Goal: Task Accomplishment & Management: Manage account settings

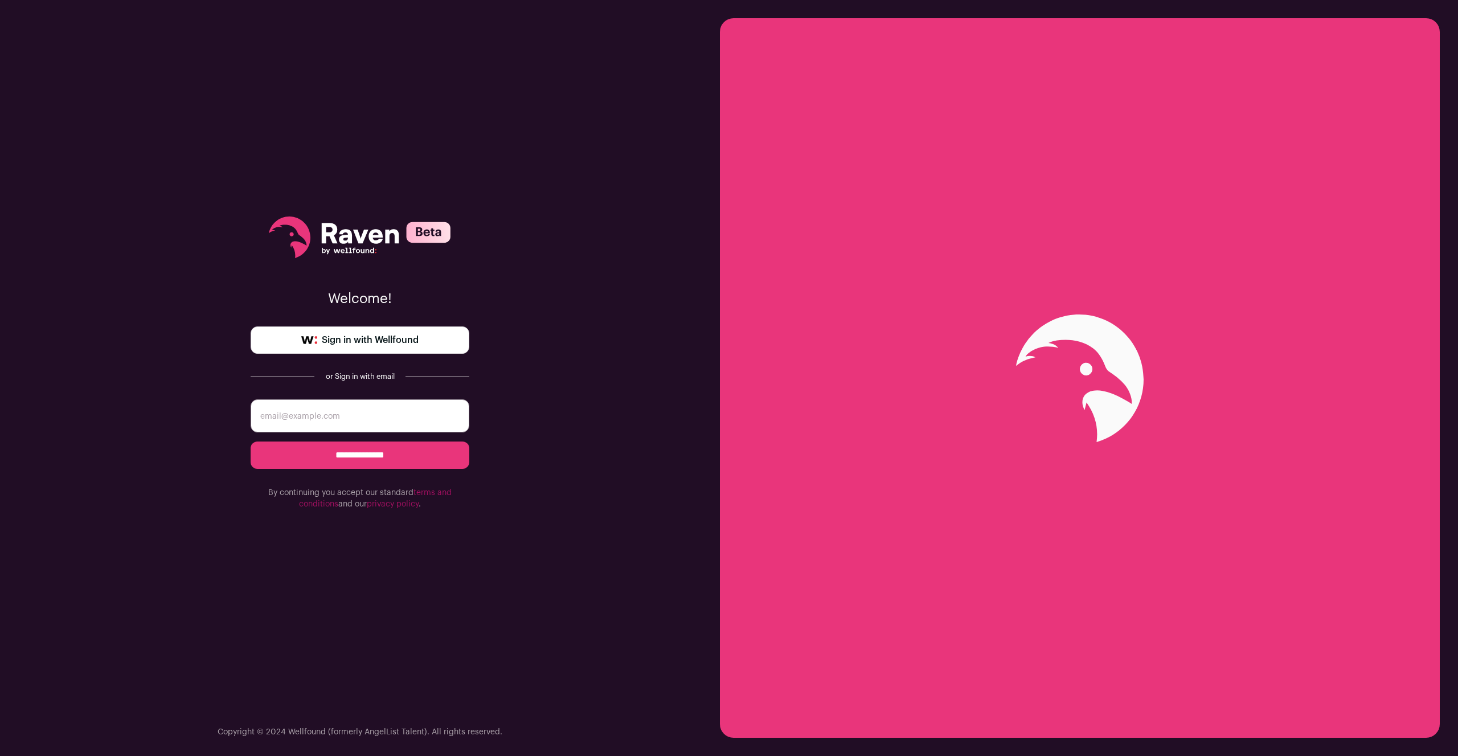
click at [386, 341] on span "Sign in with Wellfound" at bounding box center [370, 340] width 97 height 14
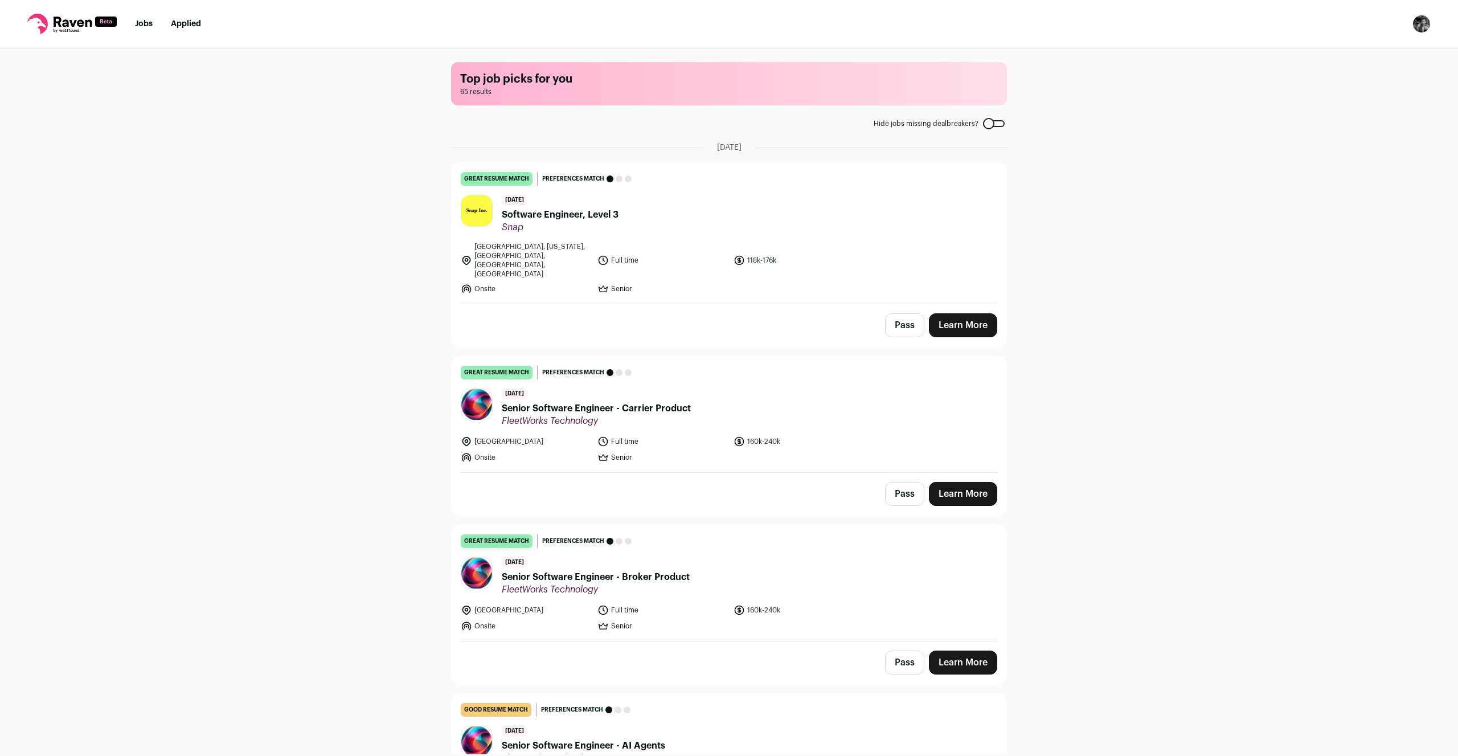
click at [1420, 22] on img "Open dropdown" at bounding box center [1422, 24] width 18 height 18
click at [1368, 76] on link "Subscription" at bounding box center [1367, 82] width 126 height 27
click at [984, 122] on div at bounding box center [994, 123] width 22 height 7
